Goal: Use online tool/utility: Utilize a website feature to perform a specific function

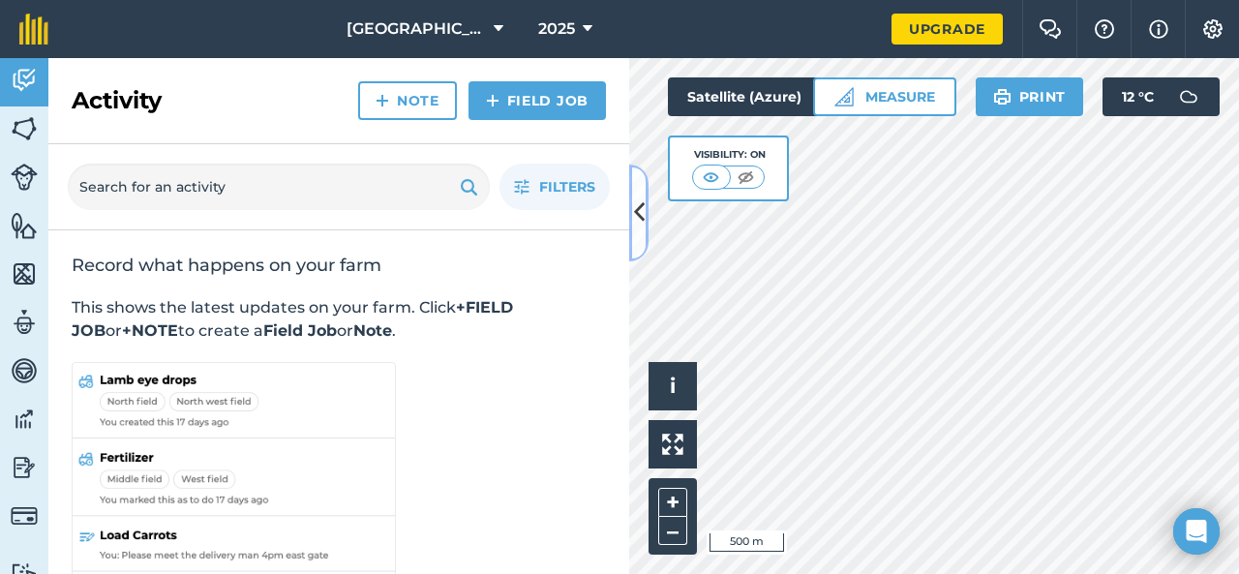
click at [642, 220] on icon at bounding box center [639, 213] width 11 height 34
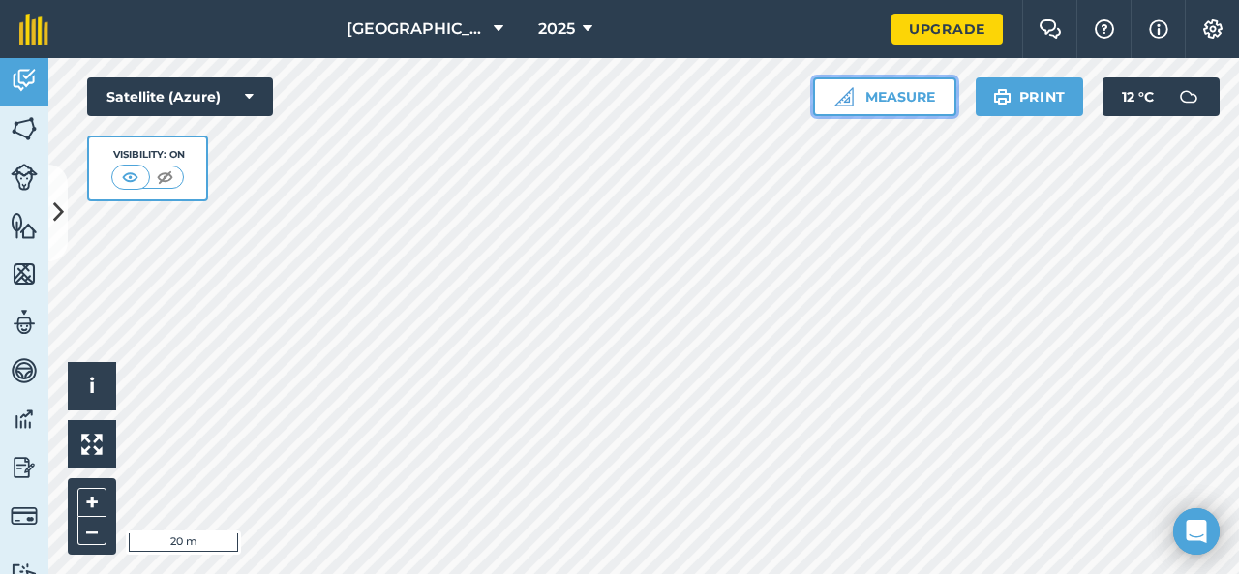
click at [907, 113] on button "Measure" at bounding box center [884, 96] width 143 height 39
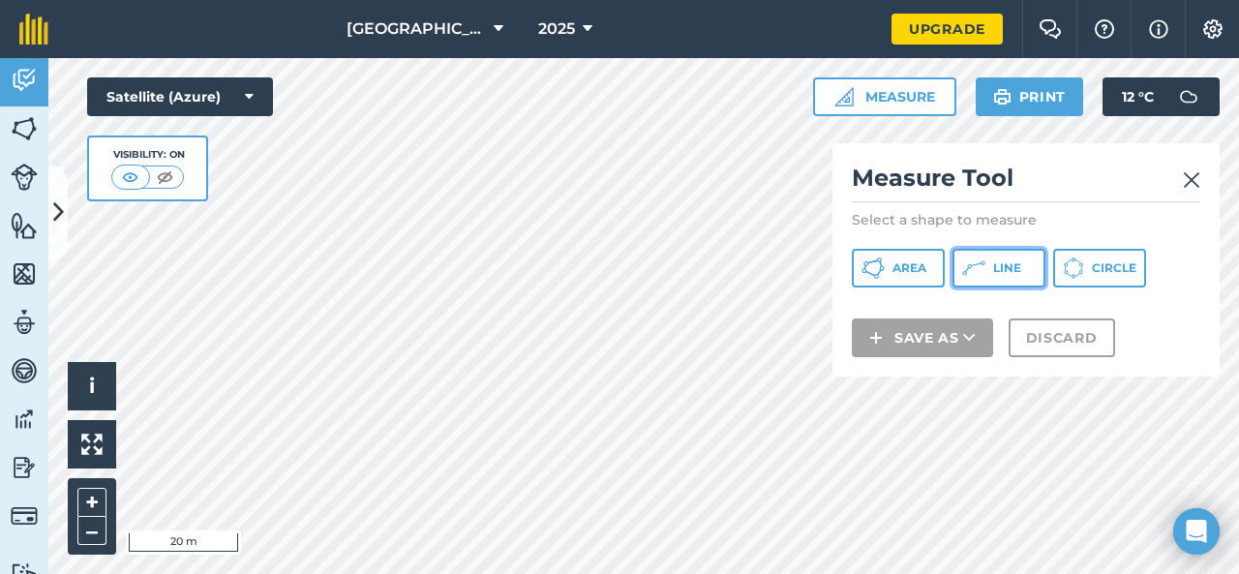
click at [1004, 258] on button "Line" at bounding box center [998, 268] width 93 height 39
click at [1187, 174] on img at bounding box center [1191, 179] width 17 height 23
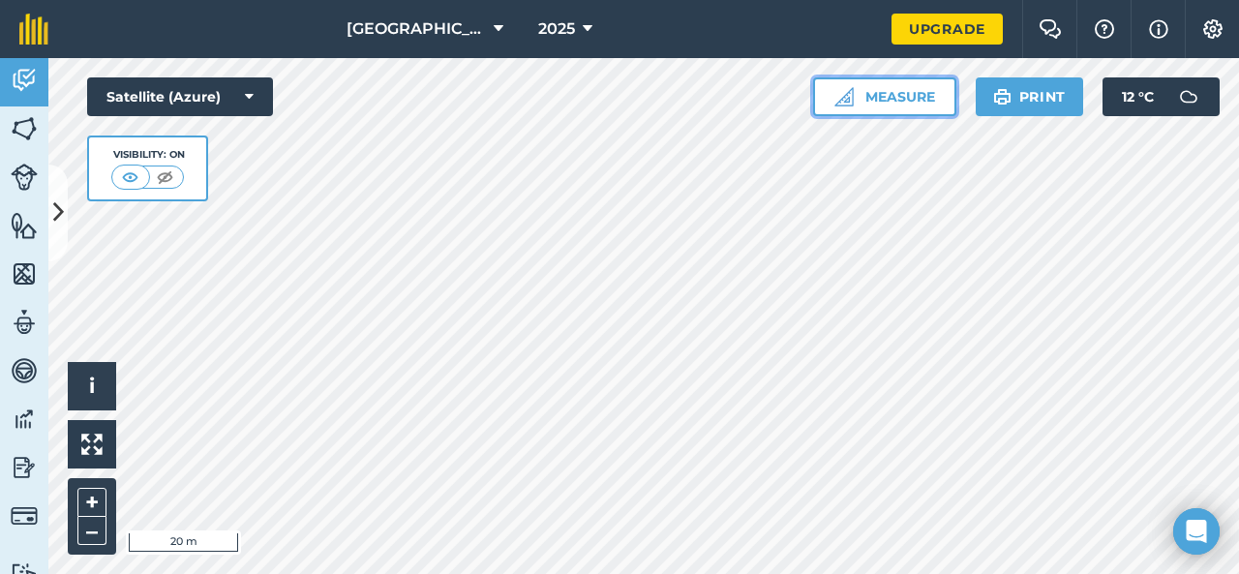
click at [897, 103] on button "Measure" at bounding box center [884, 96] width 143 height 39
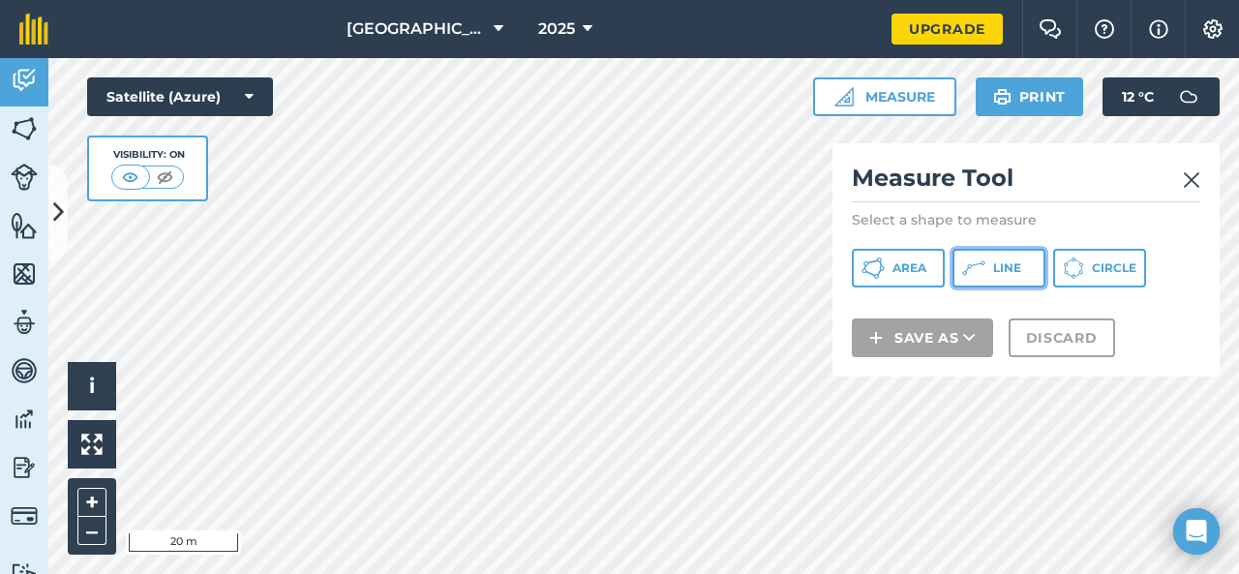
click at [885, 272] on icon at bounding box center [872, 267] width 23 height 23
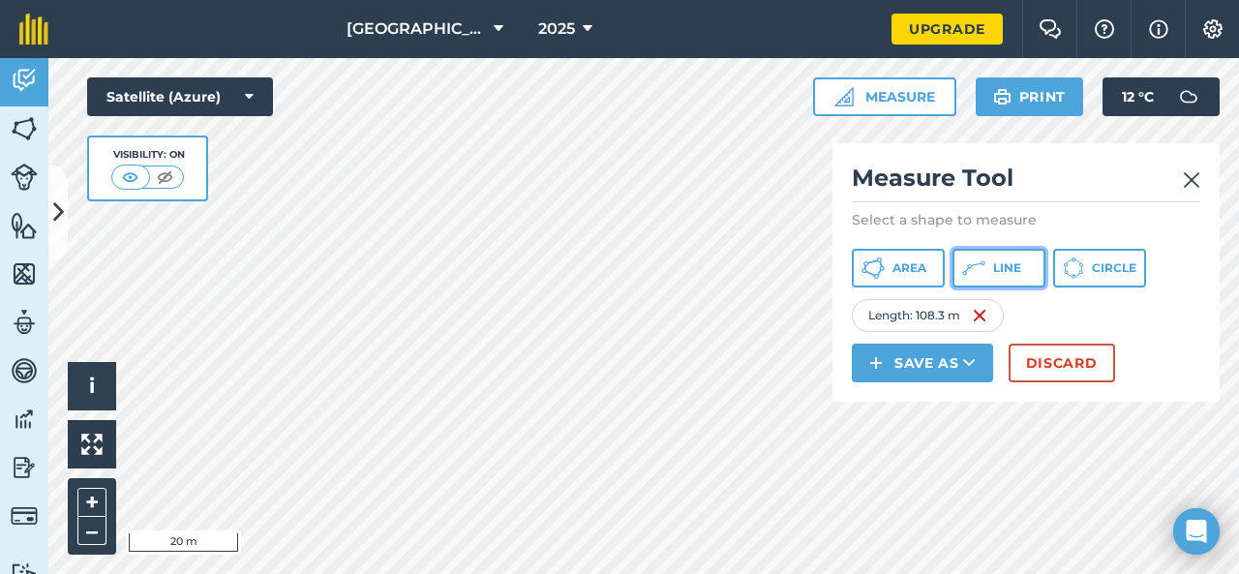
click at [1013, 268] on span "Line" at bounding box center [1007, 267] width 28 height 15
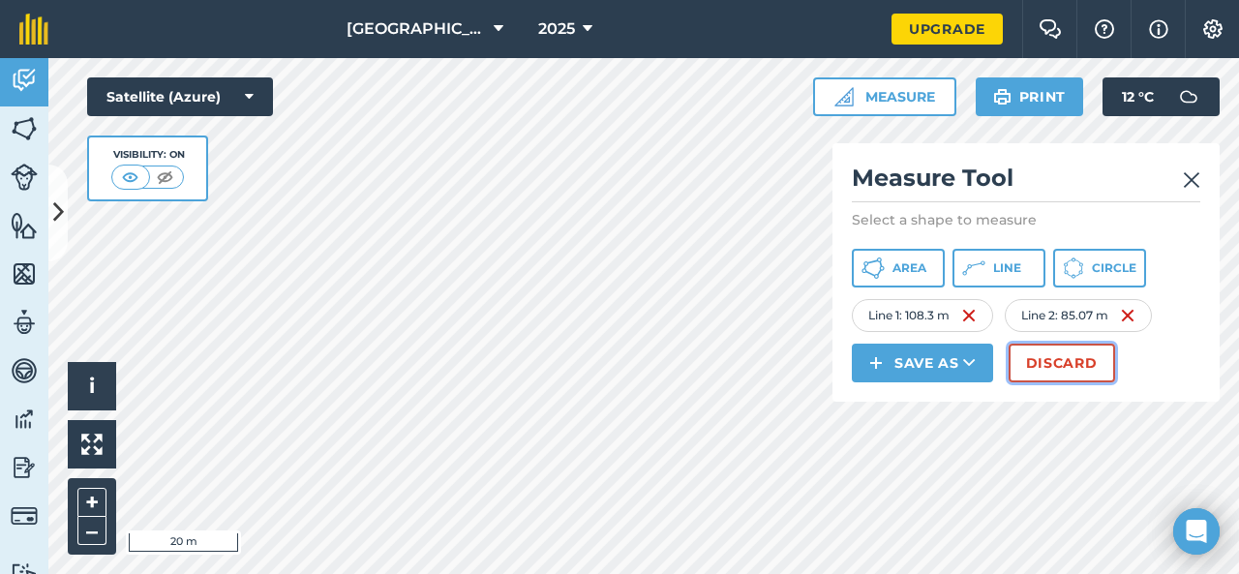
click at [1085, 364] on button "Discard" at bounding box center [1062, 363] width 106 height 39
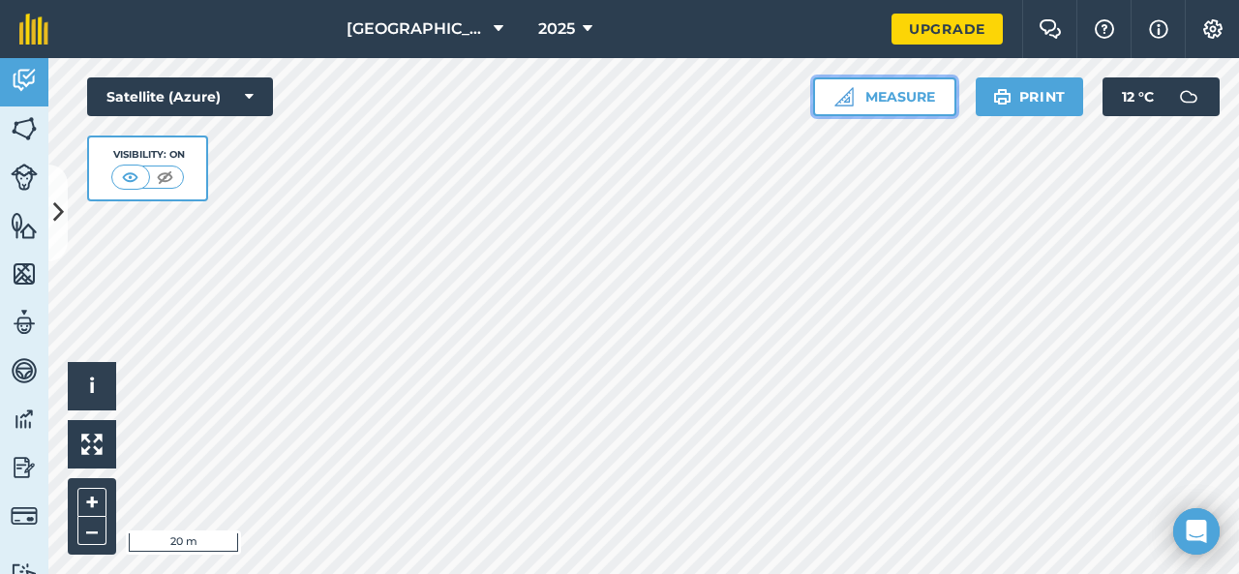
click at [901, 107] on button "Measure" at bounding box center [884, 96] width 143 height 39
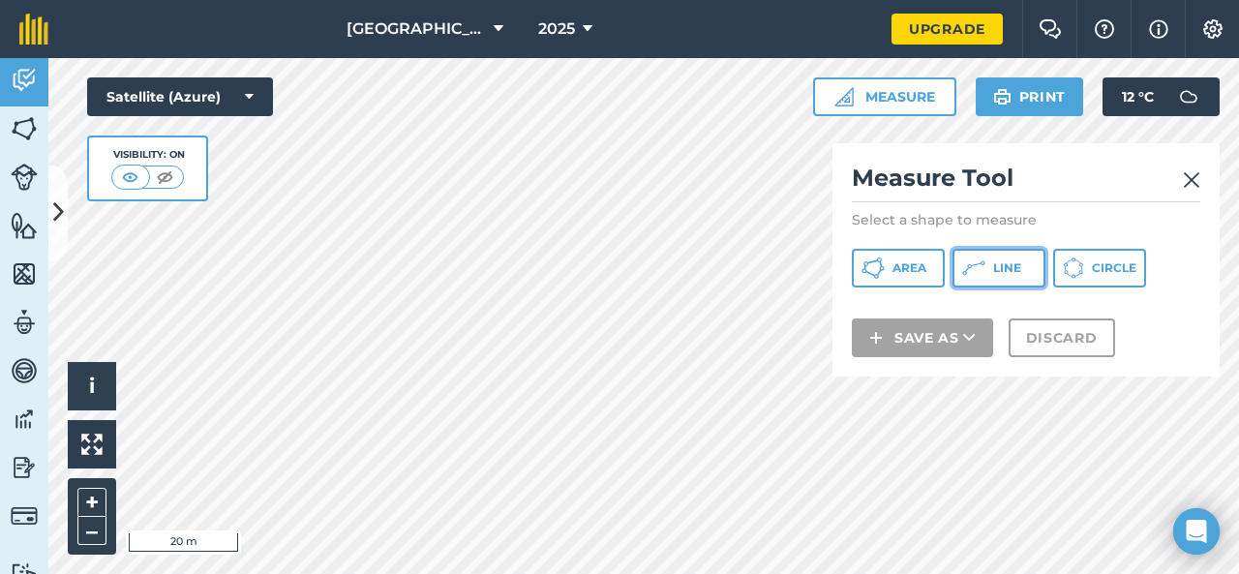
click at [987, 262] on button "Line" at bounding box center [998, 268] width 93 height 39
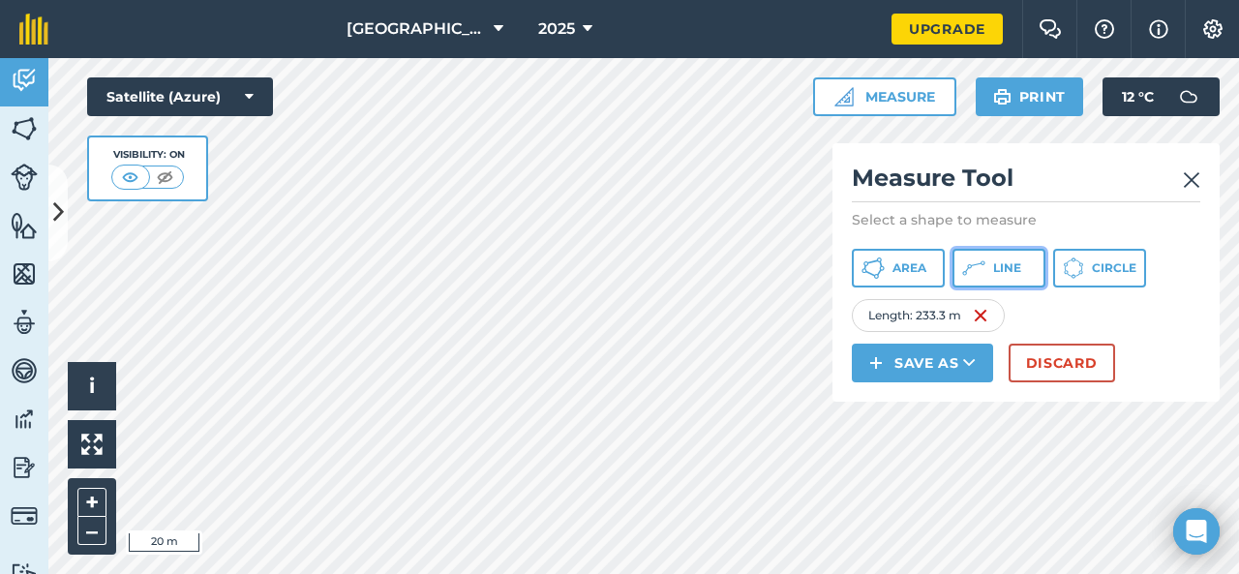
click at [1010, 274] on span "Line" at bounding box center [1007, 267] width 28 height 15
click at [1181, 188] on h2 "Measure Tool" at bounding box center [1026, 183] width 348 height 40
click at [1191, 173] on img at bounding box center [1191, 179] width 17 height 23
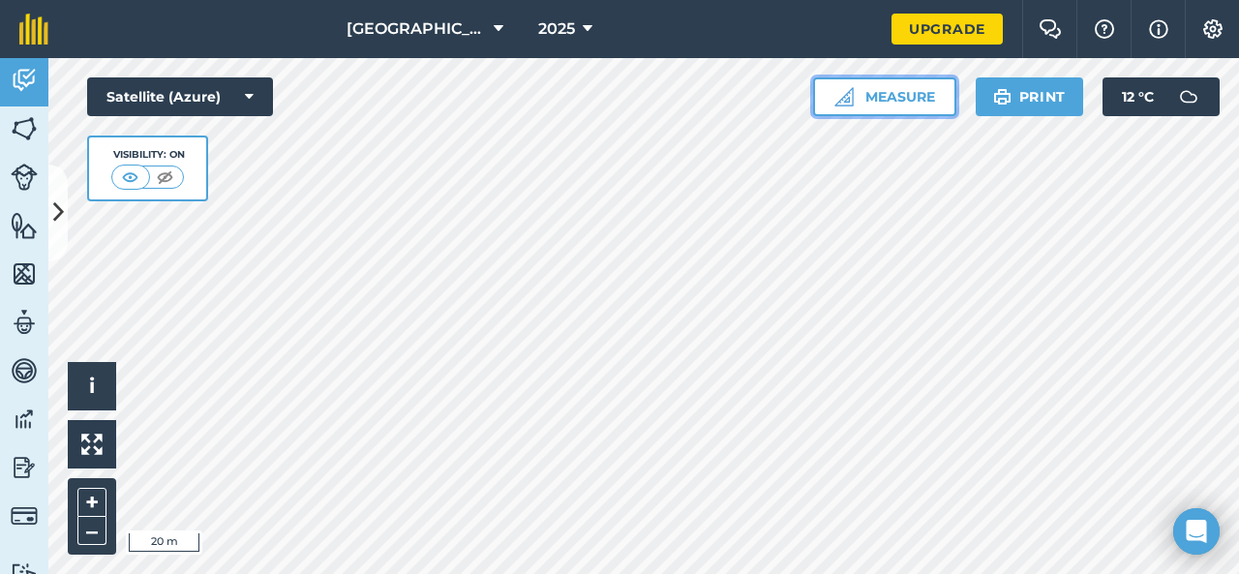
click at [920, 100] on button "Measure" at bounding box center [884, 96] width 143 height 39
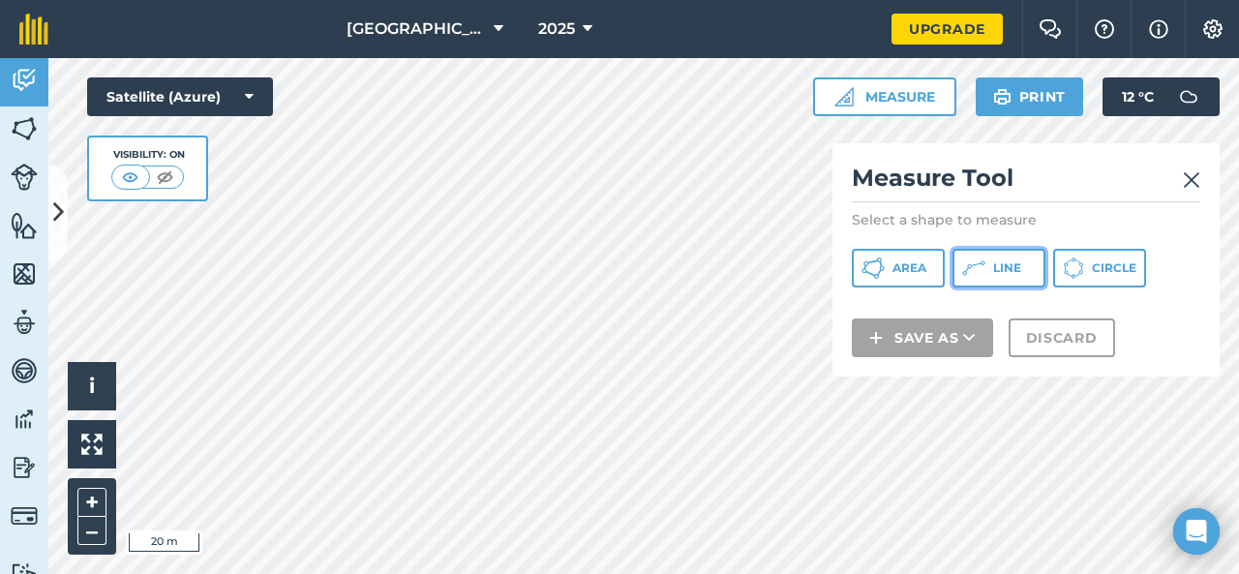
click at [980, 280] on button "Line" at bounding box center [998, 268] width 93 height 39
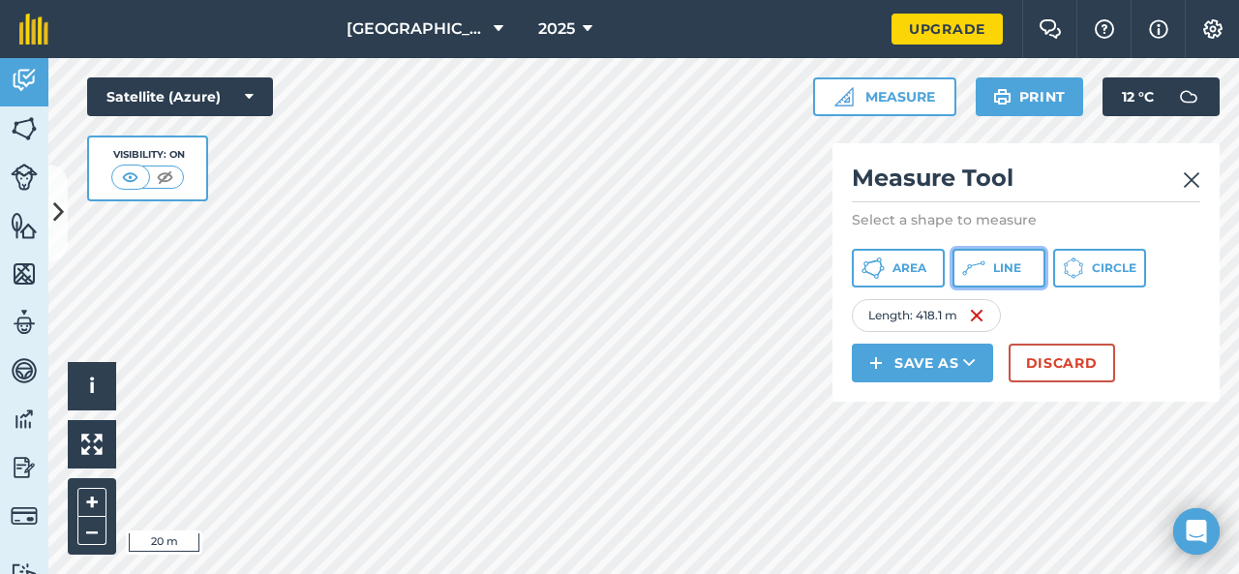
click at [1016, 271] on span "Line" at bounding box center [1007, 267] width 28 height 15
click at [995, 266] on span "Line" at bounding box center [1007, 267] width 28 height 15
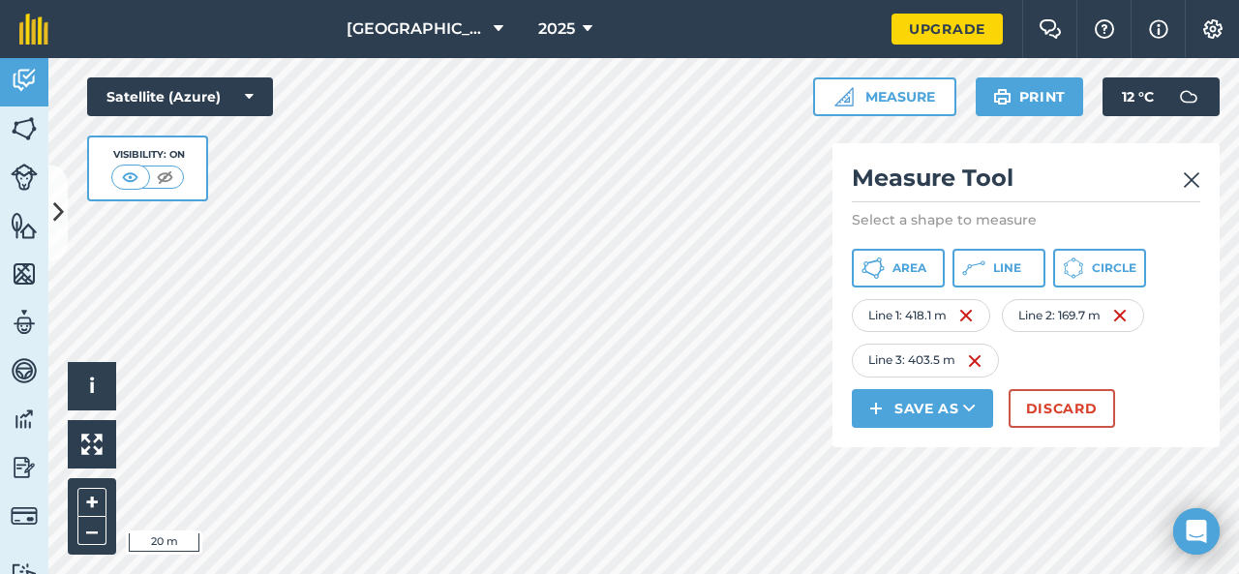
click at [1203, 183] on div "Measure Tool Select a shape to measure Area Line Circle Line 1 : 418.1 m Line 2…" at bounding box center [1025, 295] width 387 height 304
click at [1196, 183] on img at bounding box center [1191, 179] width 17 height 23
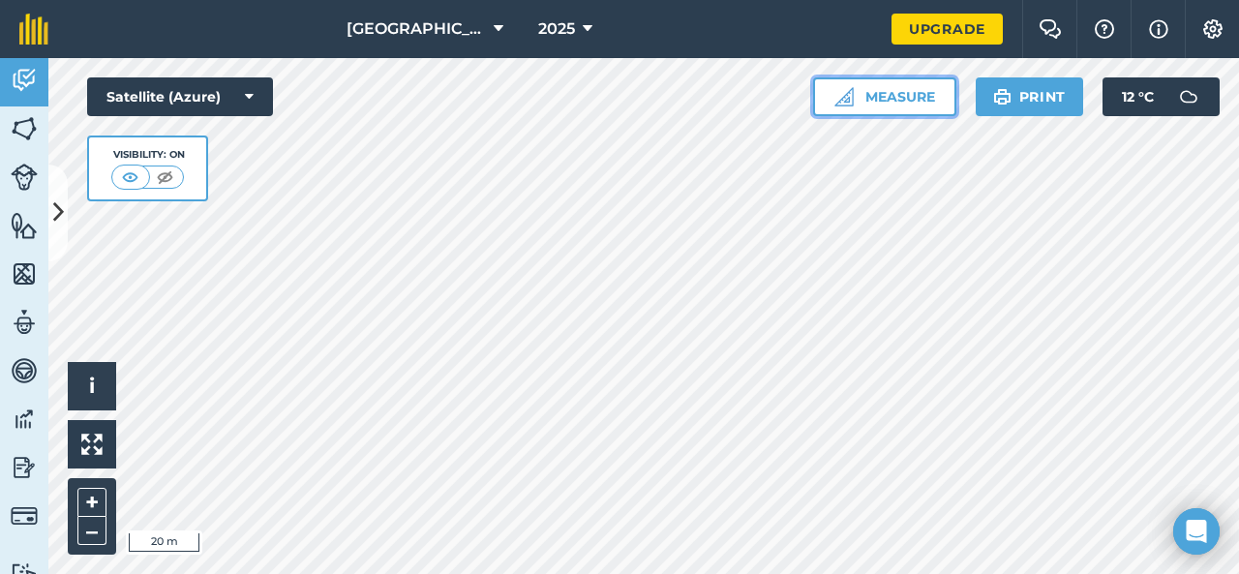
click at [895, 105] on button "Measure" at bounding box center [884, 96] width 143 height 39
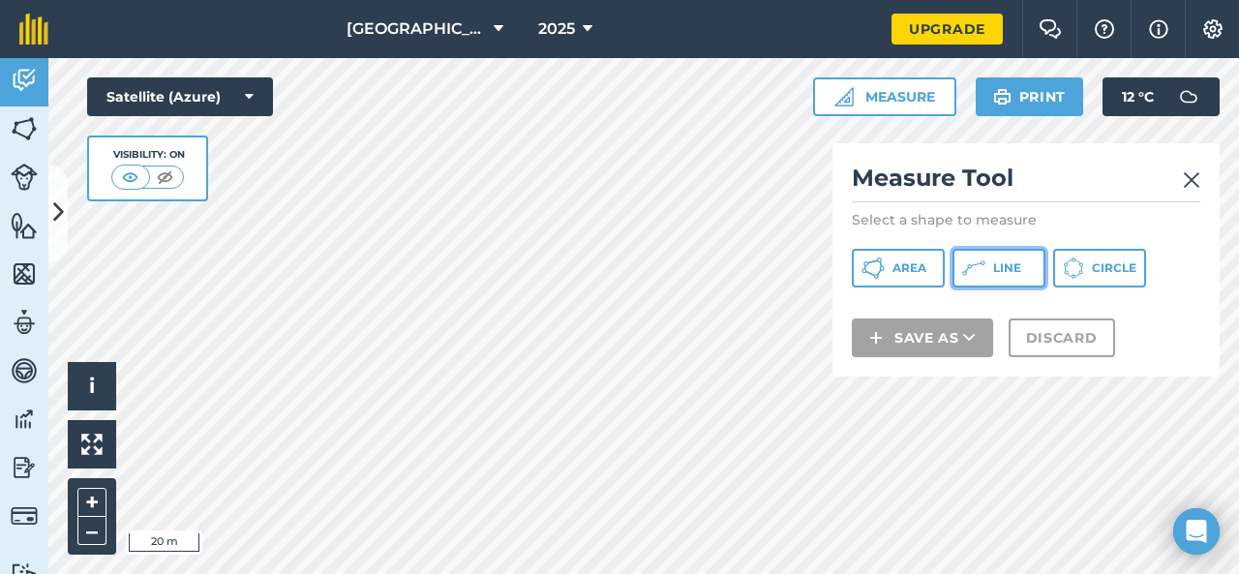
click at [1010, 278] on button "Line" at bounding box center [998, 268] width 93 height 39
click at [861, 166] on div "Click to start drawing i © 2025 TomTom, Microsoft 20 m + – Satellite (Azure) Vi…" at bounding box center [643, 316] width 1191 height 516
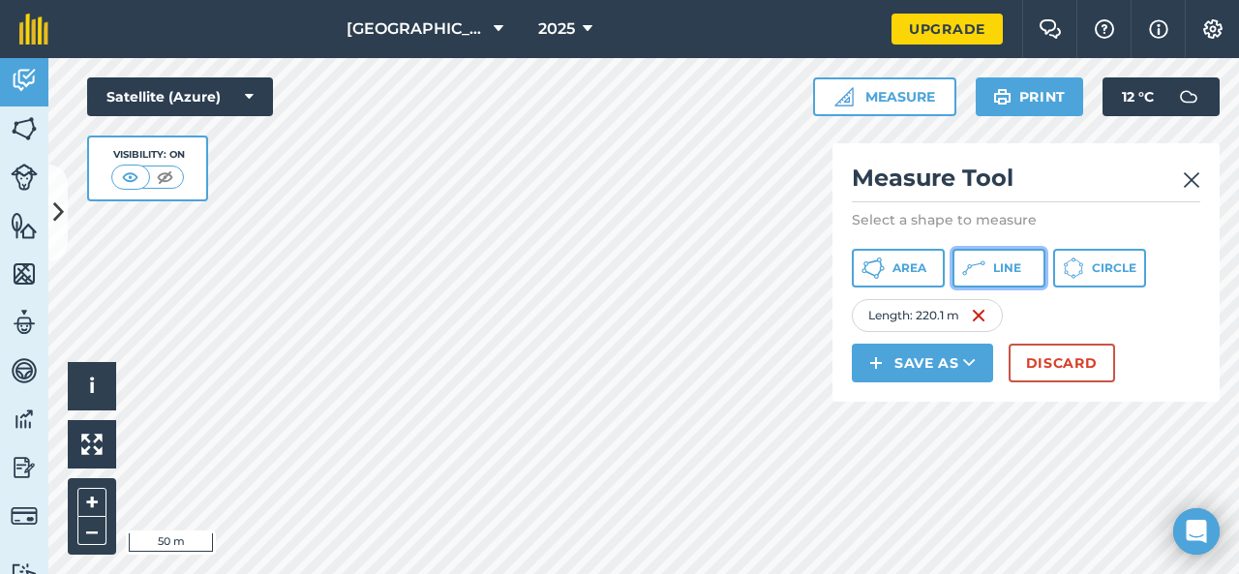
click at [1015, 273] on span "Line" at bounding box center [1007, 267] width 28 height 15
click at [984, 282] on button "Line" at bounding box center [998, 268] width 93 height 39
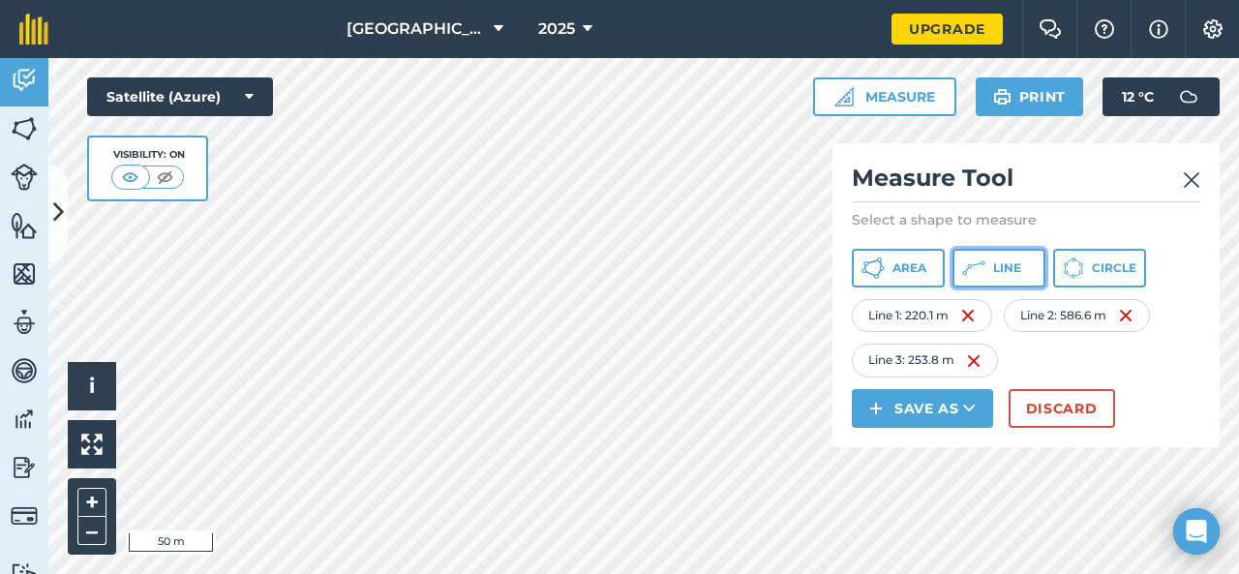
click at [987, 282] on button "Line" at bounding box center [998, 268] width 93 height 39
click at [885, 258] on icon at bounding box center [872, 267] width 23 height 23
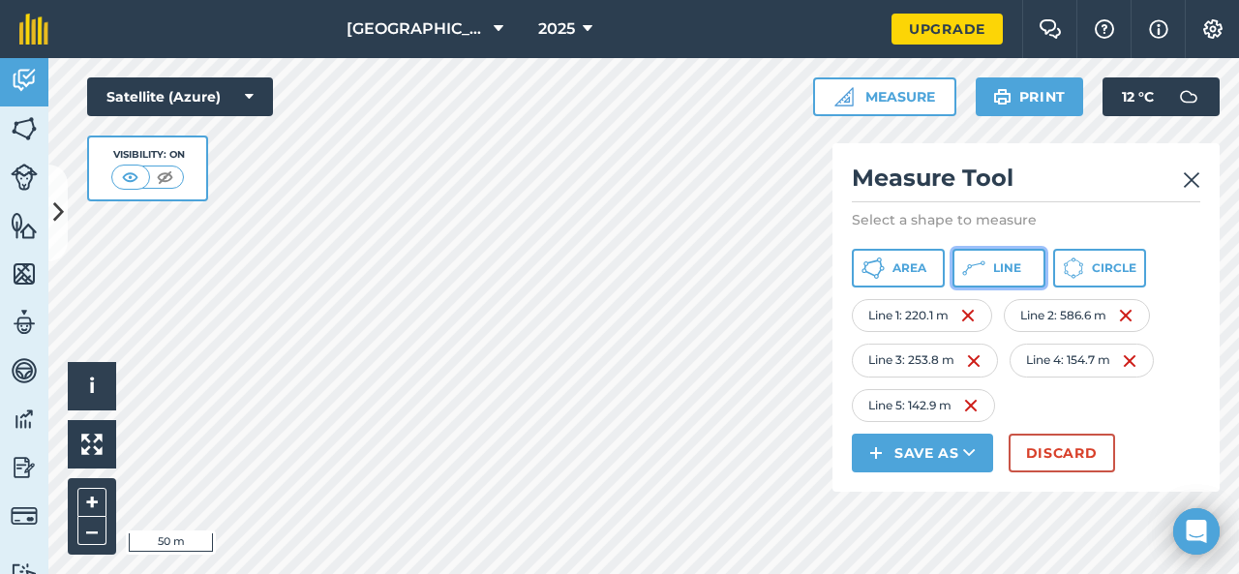
click at [885, 261] on icon at bounding box center [872, 267] width 23 height 23
click at [972, 407] on img at bounding box center [970, 405] width 15 height 23
click at [971, 405] on img at bounding box center [970, 405] width 15 height 23
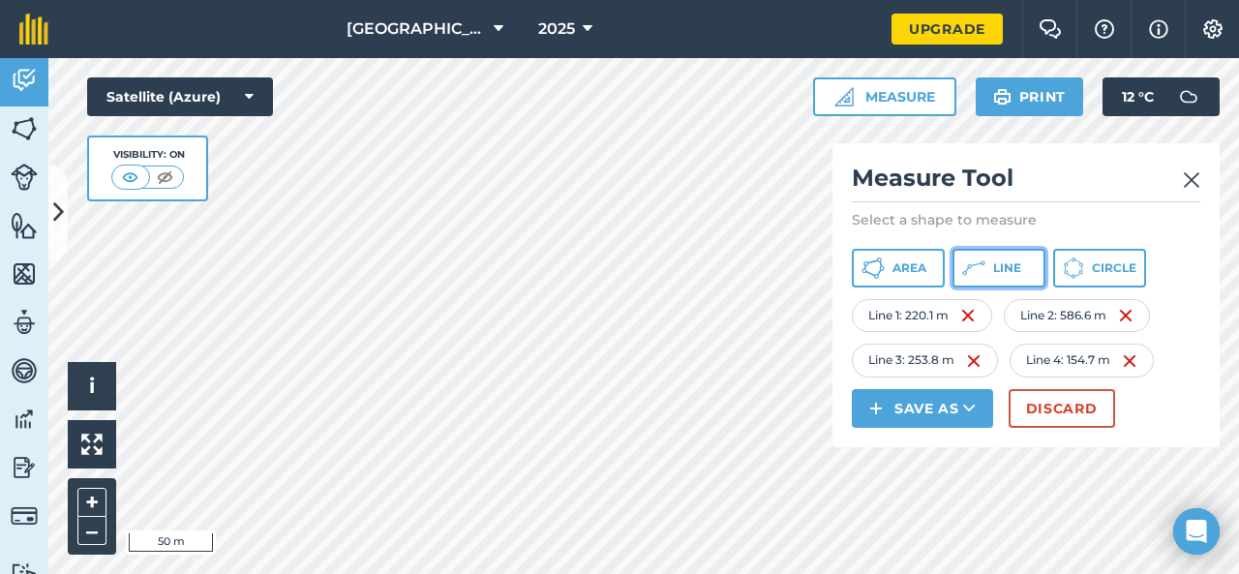
click at [993, 260] on span "Line" at bounding box center [1007, 267] width 28 height 15
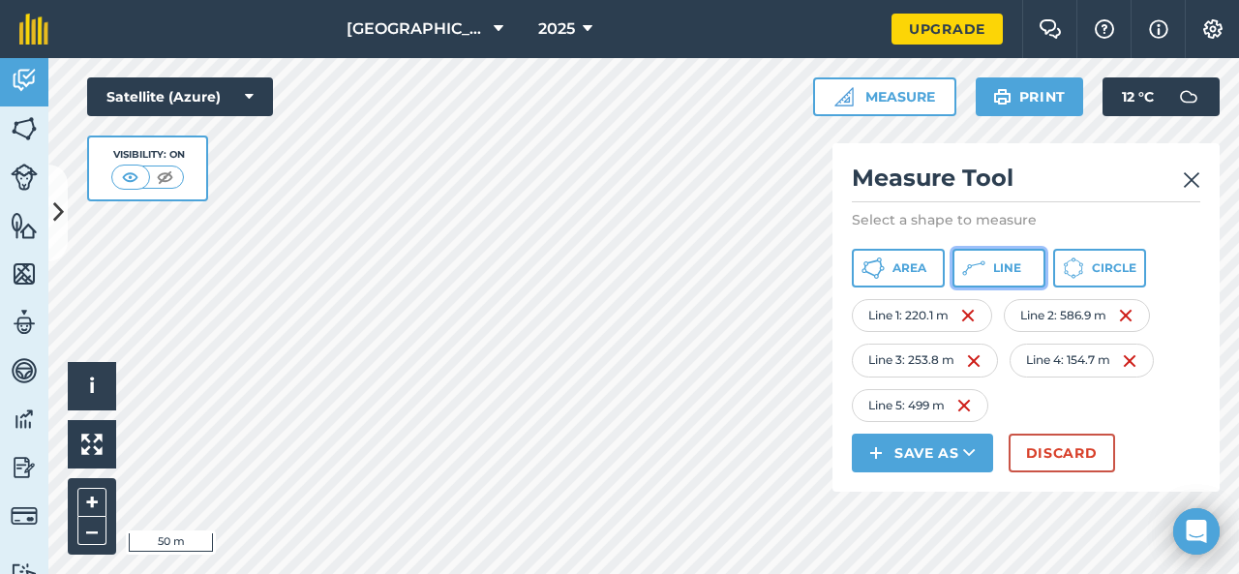
click at [885, 274] on icon at bounding box center [872, 267] width 23 height 23
click at [1076, 454] on button "Discard" at bounding box center [1062, 453] width 106 height 39
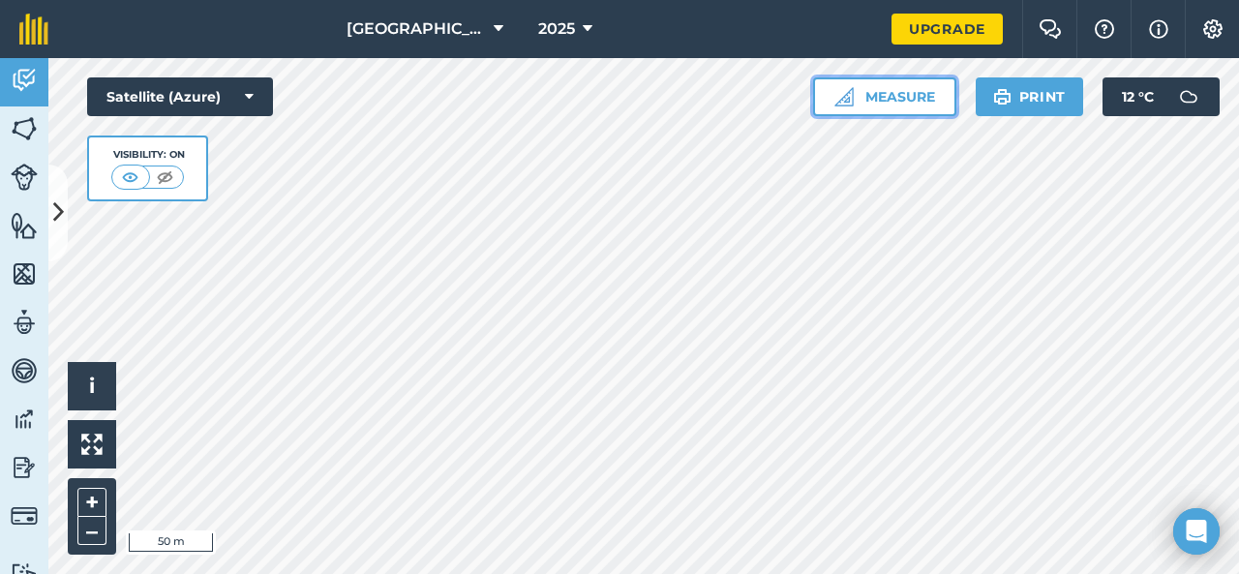
click at [897, 94] on button "Measure" at bounding box center [884, 96] width 143 height 39
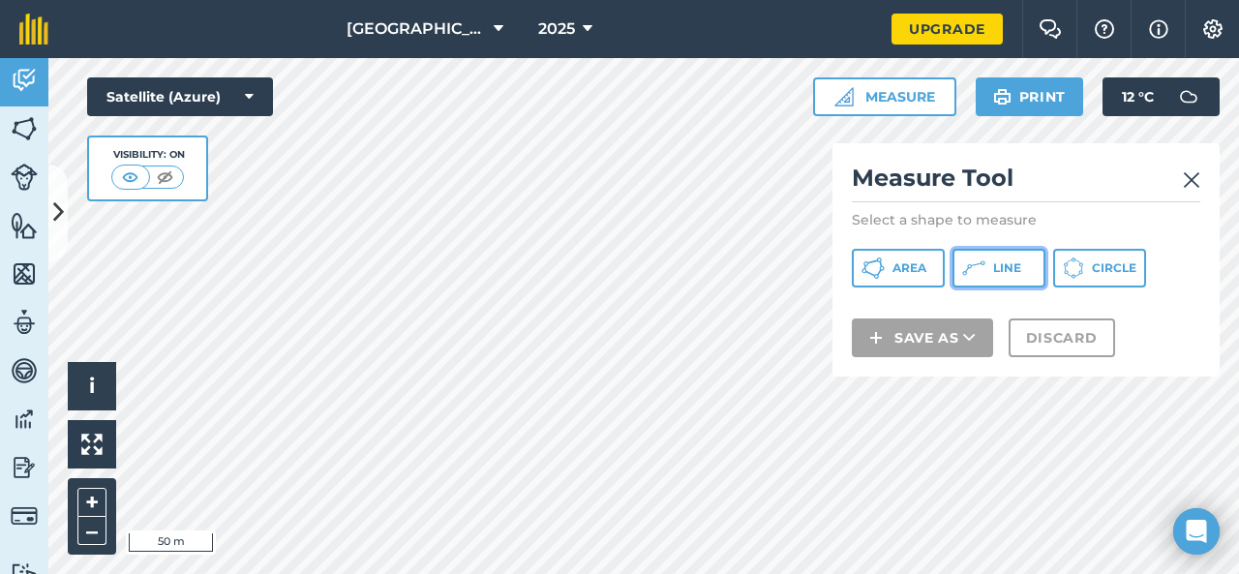
click at [1016, 257] on button "Line" at bounding box center [998, 268] width 93 height 39
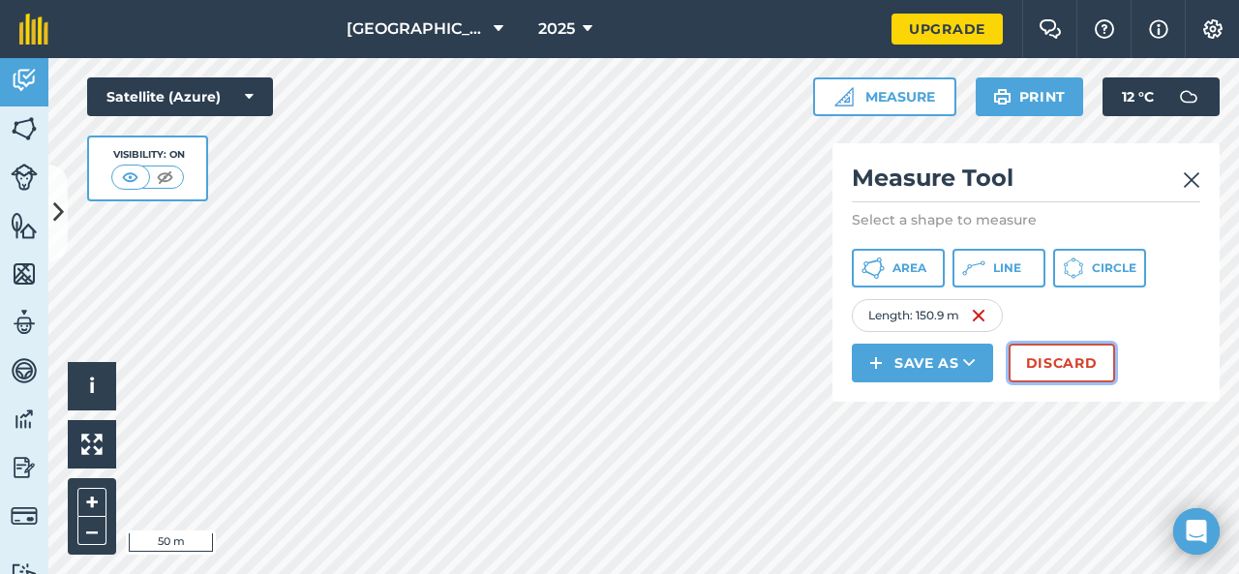
click at [1043, 369] on button "Discard" at bounding box center [1062, 363] width 106 height 39
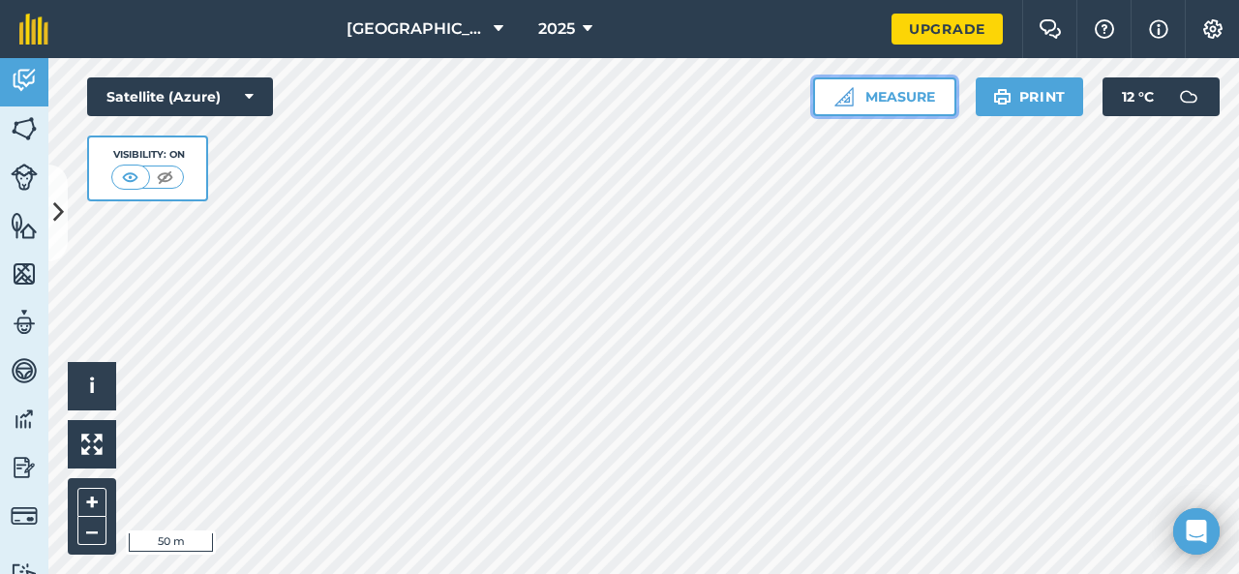
click at [921, 88] on button "Measure" at bounding box center [884, 96] width 143 height 39
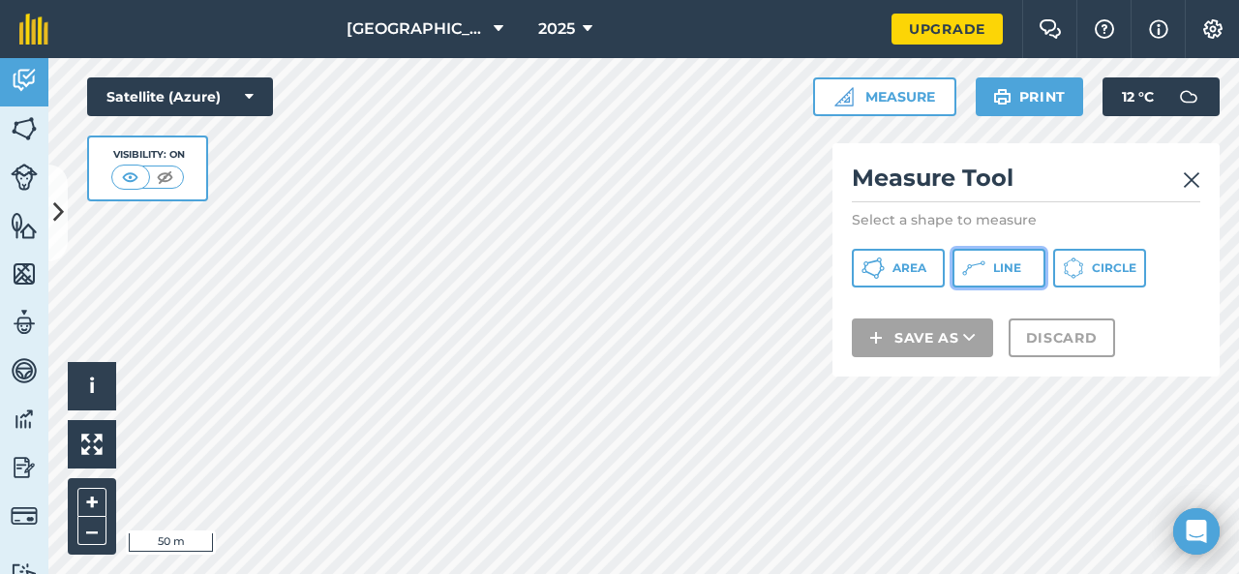
click at [993, 269] on span "Line" at bounding box center [1007, 267] width 28 height 15
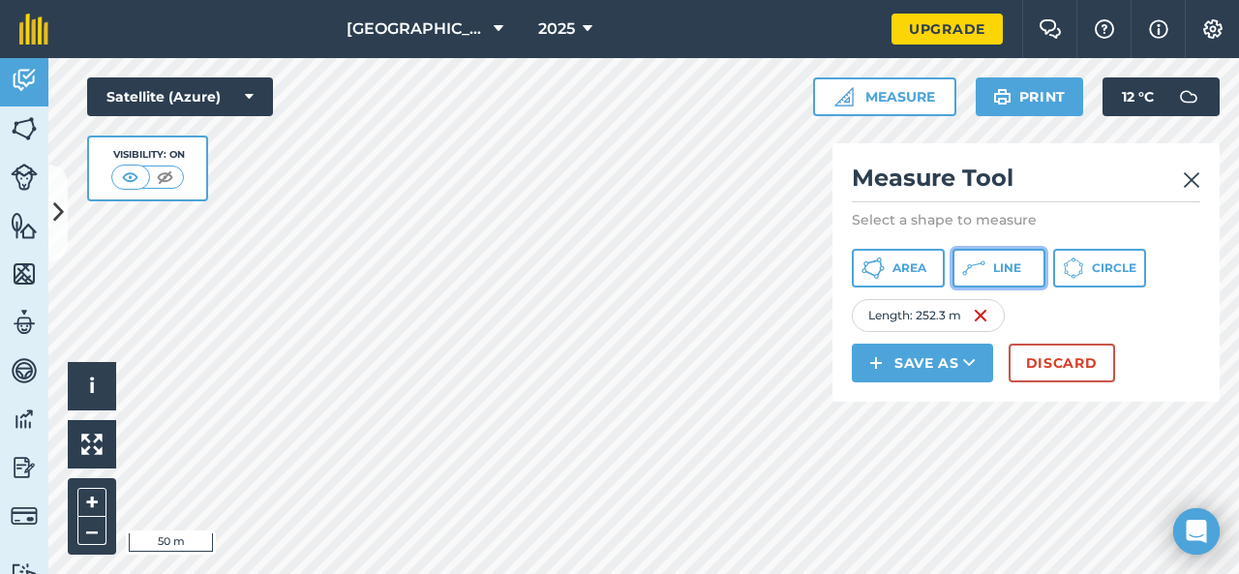
click at [1004, 279] on button "Line" at bounding box center [998, 268] width 93 height 39
click at [989, 272] on button "Line" at bounding box center [998, 268] width 93 height 39
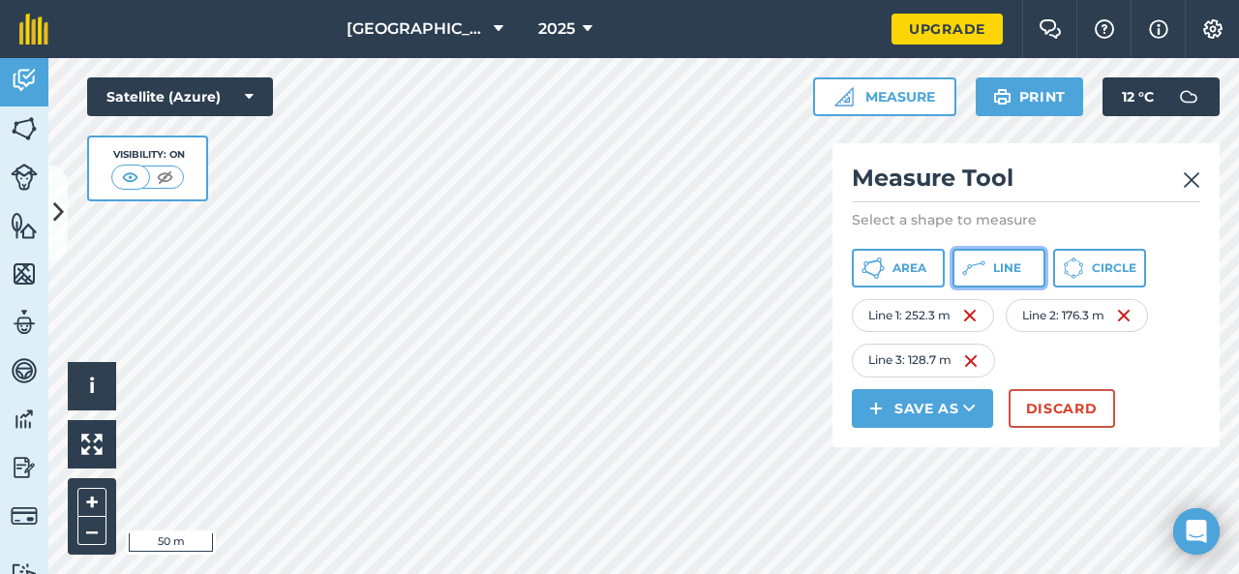
click at [1020, 274] on span "Line" at bounding box center [1007, 267] width 28 height 15
click at [1197, 174] on img at bounding box center [1191, 179] width 17 height 23
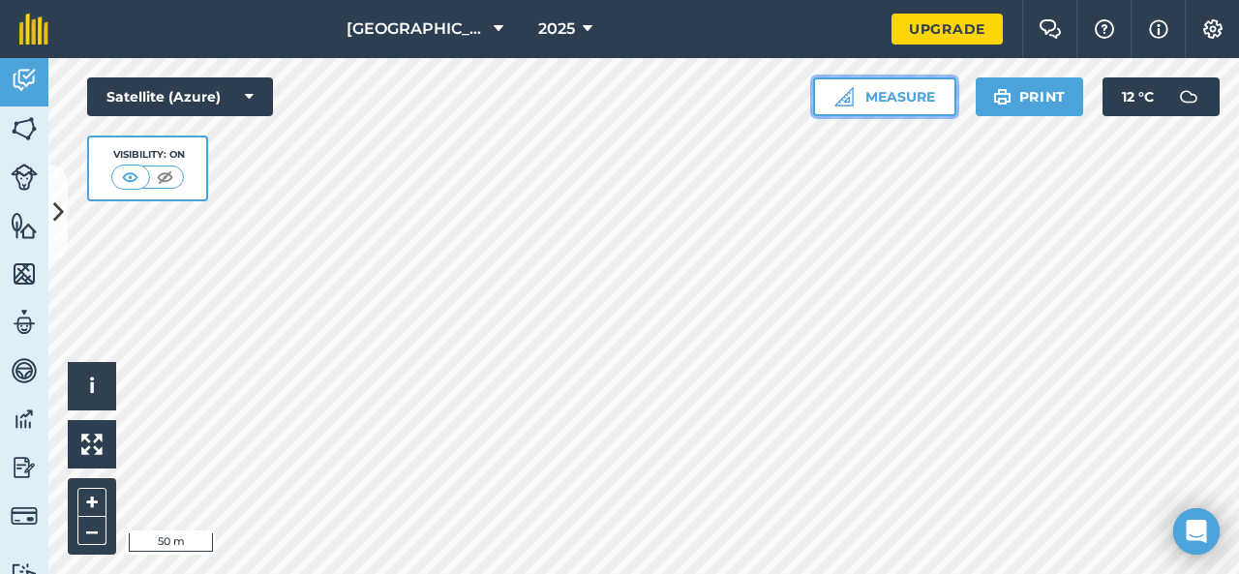
click at [906, 96] on button "Measure" at bounding box center [884, 96] width 143 height 39
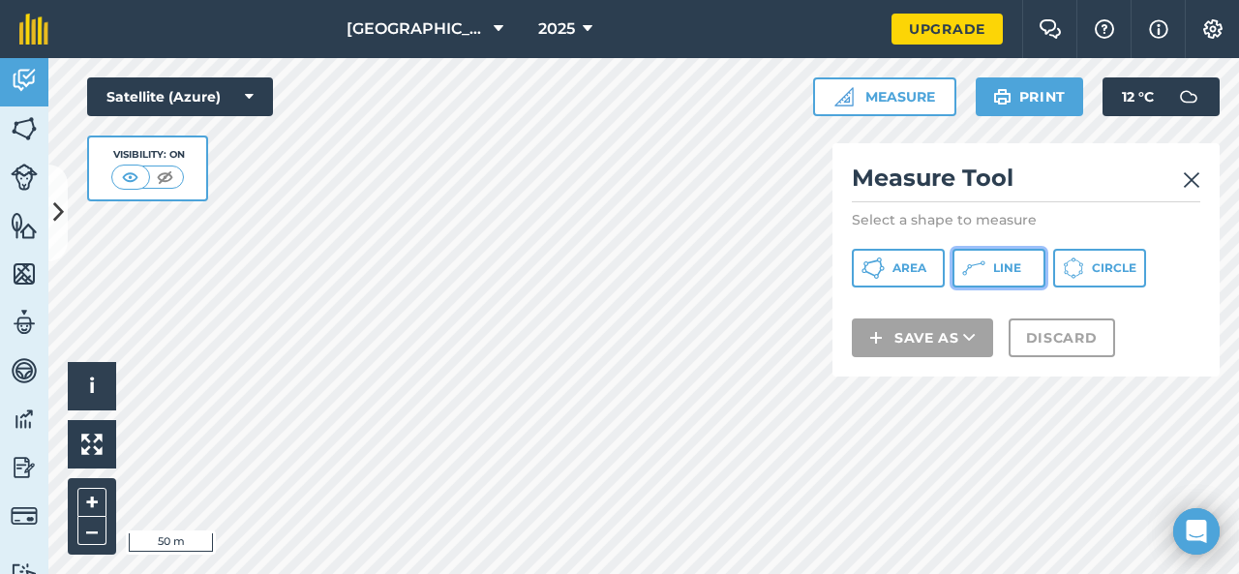
click at [995, 274] on span "Line" at bounding box center [1007, 267] width 28 height 15
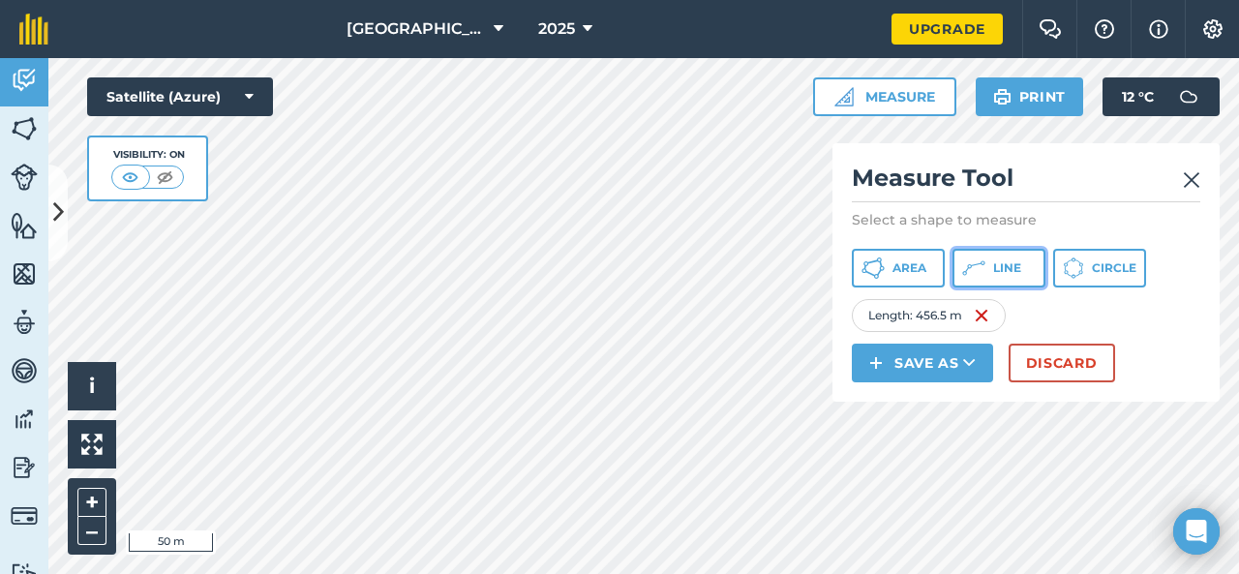
click at [991, 273] on button "Line" at bounding box center [998, 268] width 93 height 39
click at [1193, 181] on img at bounding box center [1191, 179] width 17 height 23
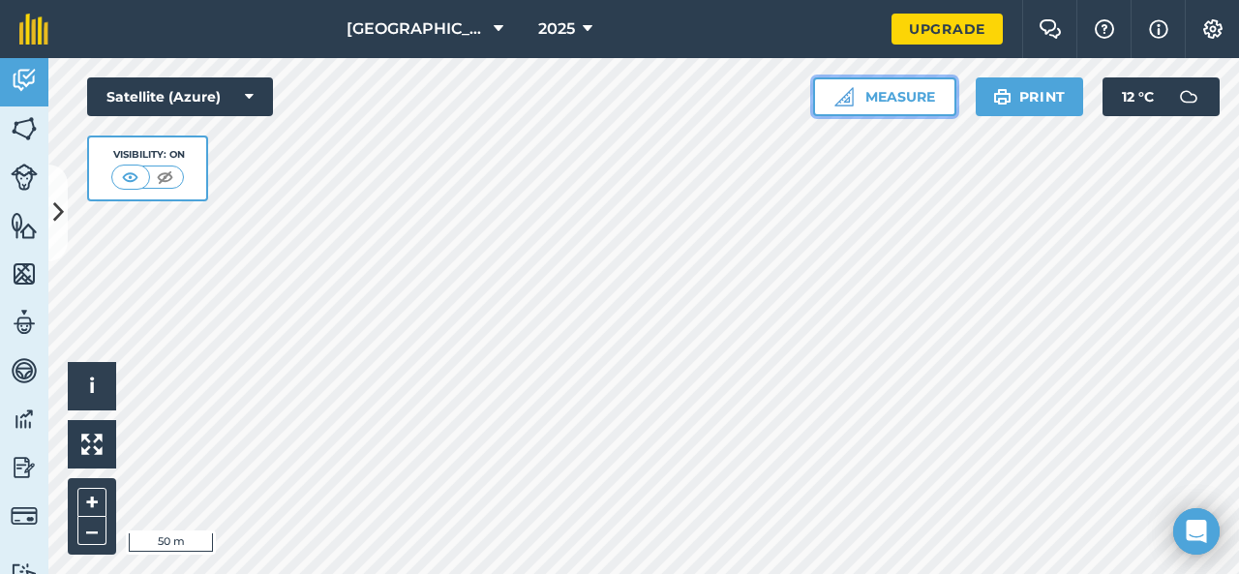
click at [898, 111] on button "Measure" at bounding box center [884, 96] width 143 height 39
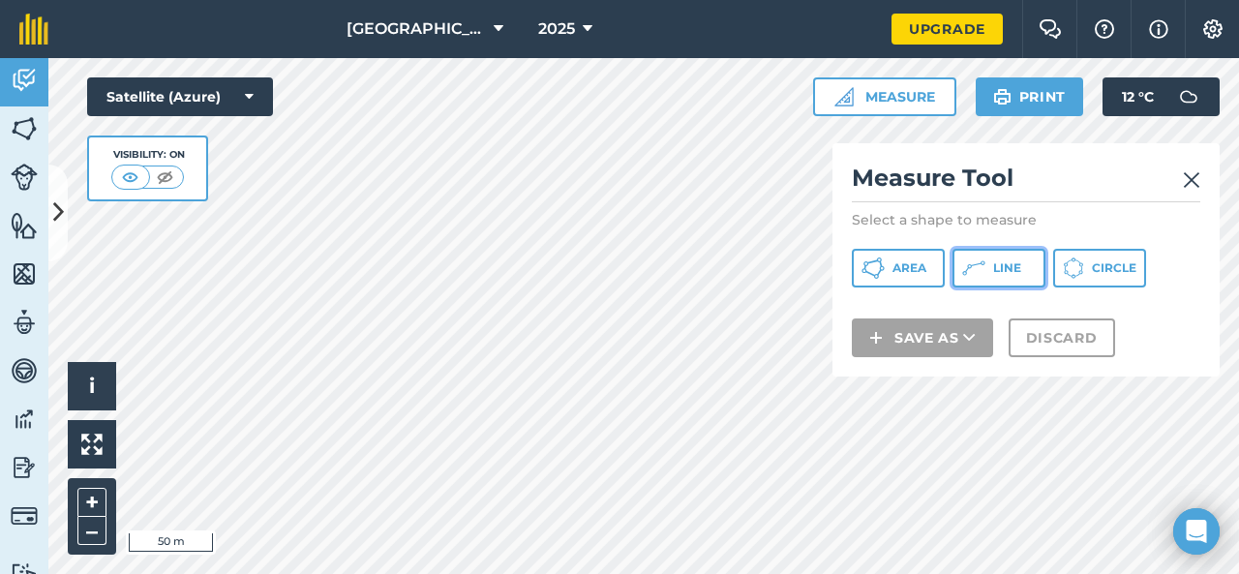
click at [885, 267] on icon at bounding box center [872, 267] width 23 height 23
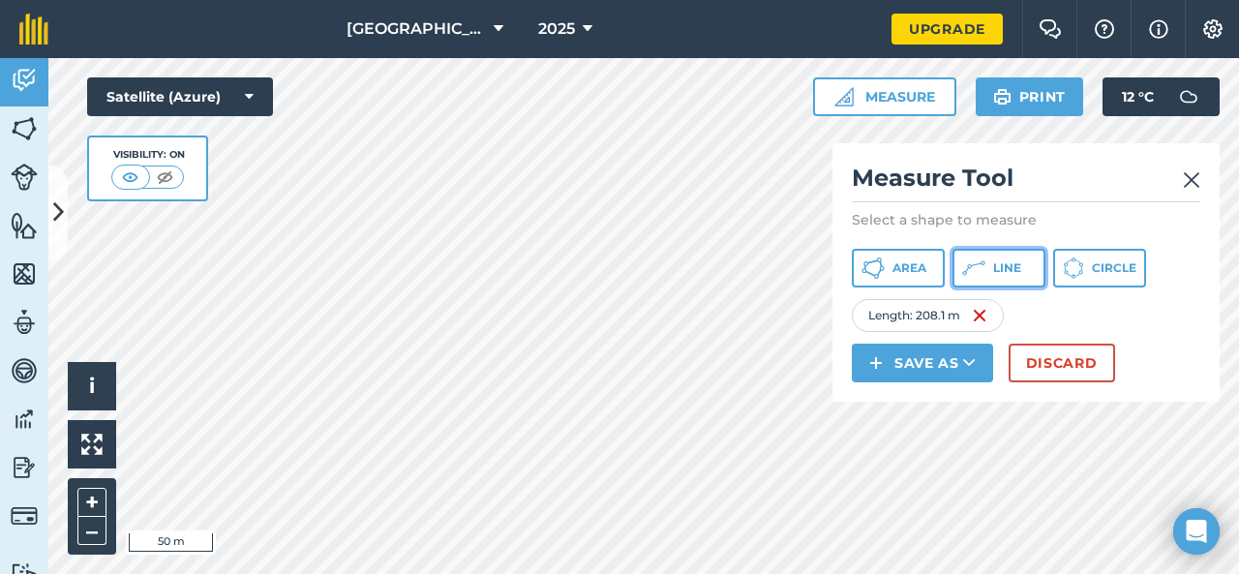
click at [1001, 260] on span "Line" at bounding box center [1007, 267] width 28 height 15
click at [1000, 268] on span "Line" at bounding box center [1007, 267] width 28 height 15
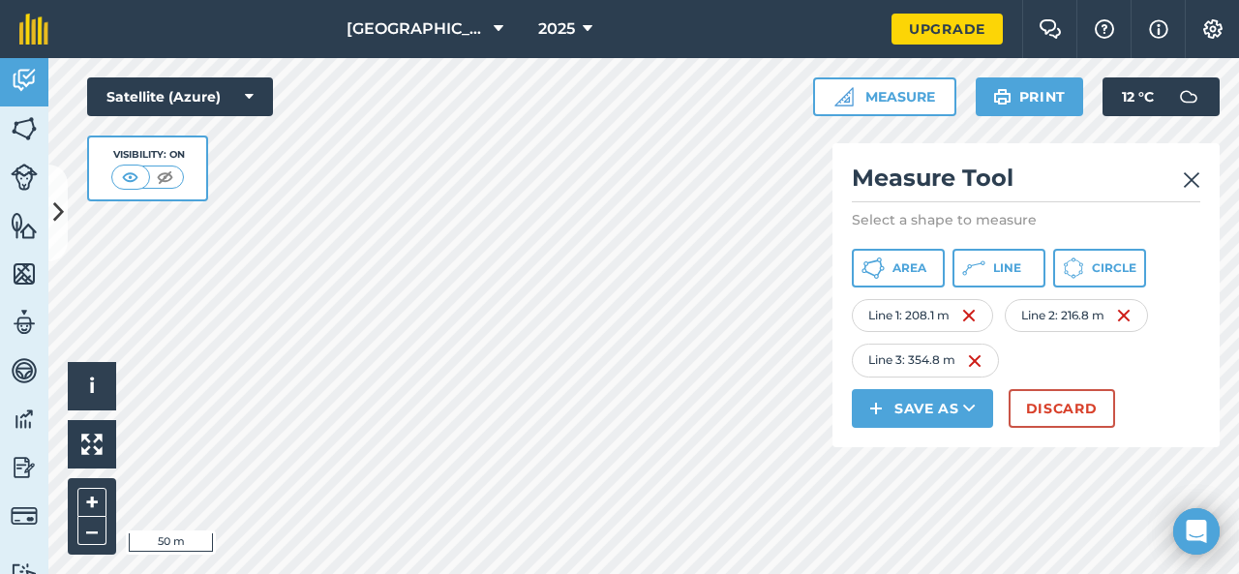
click at [377, 573] on html "Heart Hall Farm 2025 Upgrade Farm Chat Help Info Settings Map printing is not a…" at bounding box center [619, 287] width 1239 height 574
click at [891, 92] on button "Measure" at bounding box center [884, 96] width 143 height 39
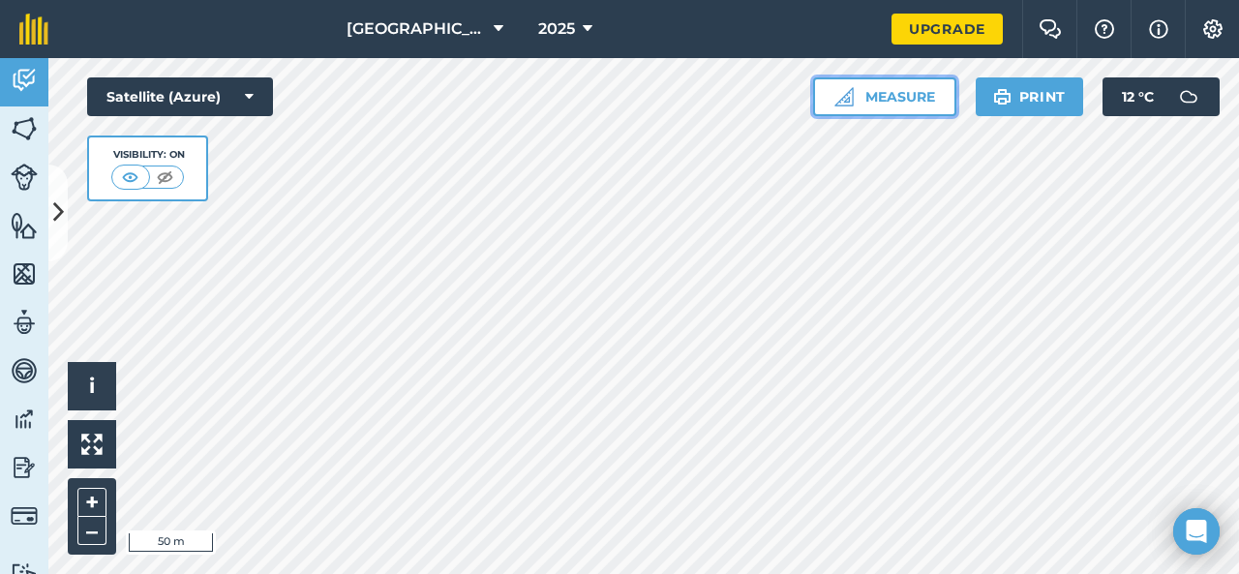
click at [886, 115] on button "Measure" at bounding box center [884, 96] width 143 height 39
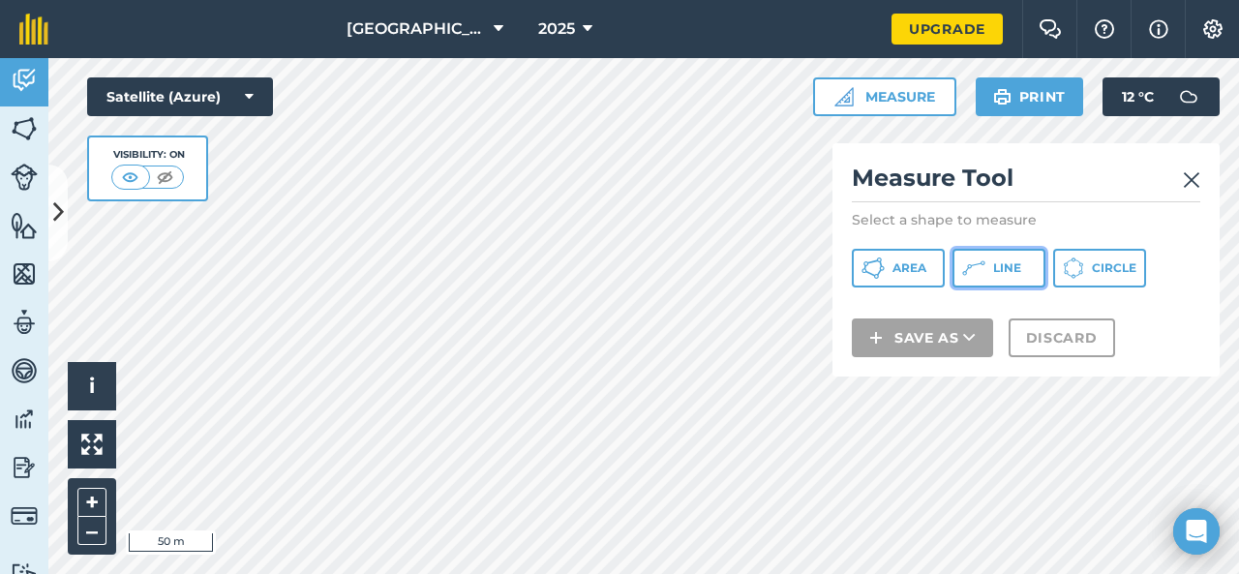
click at [970, 281] on button "Line" at bounding box center [998, 268] width 93 height 39
click at [1189, 177] on img at bounding box center [1191, 179] width 17 height 23
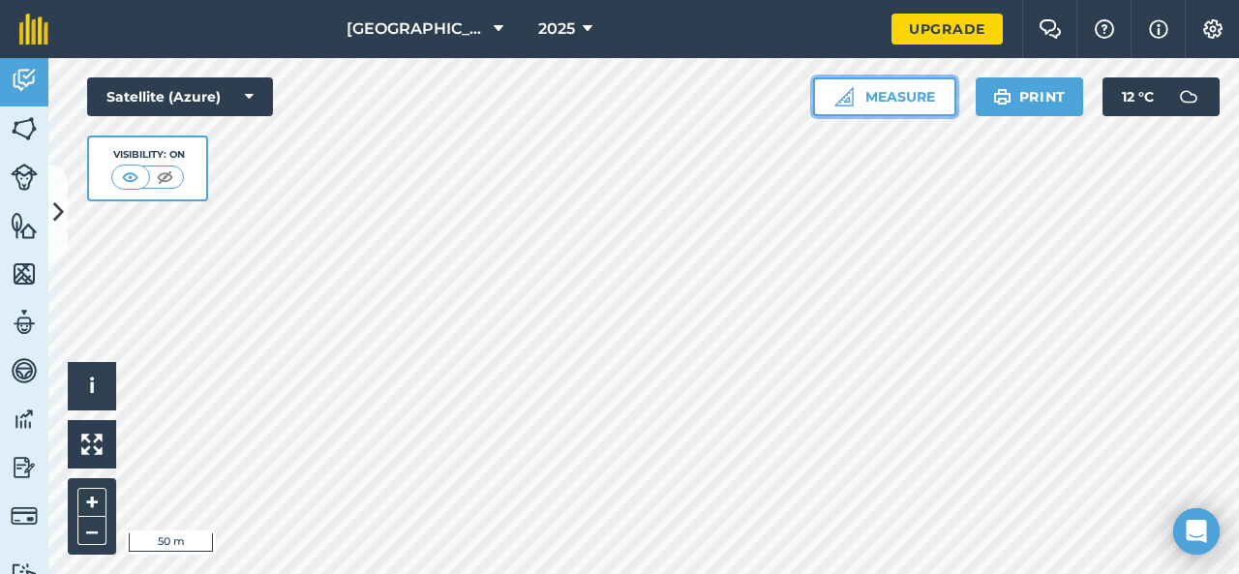
click at [917, 95] on button "Measure" at bounding box center [884, 96] width 143 height 39
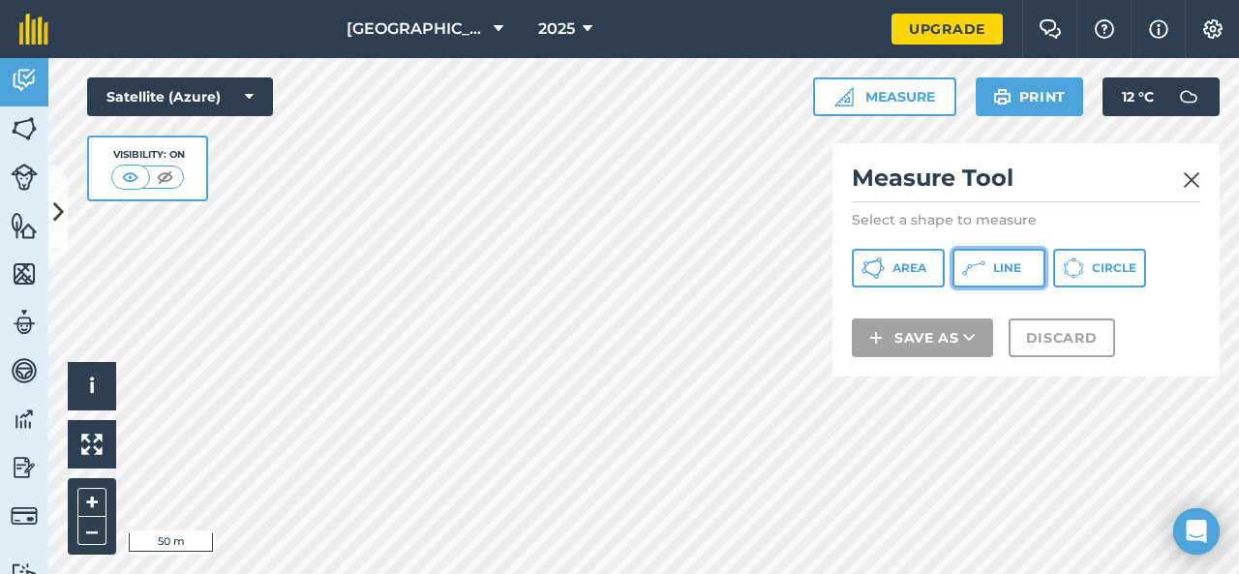
click at [1020, 280] on button "Line" at bounding box center [998, 268] width 93 height 39
